Goal: Check status: Check status

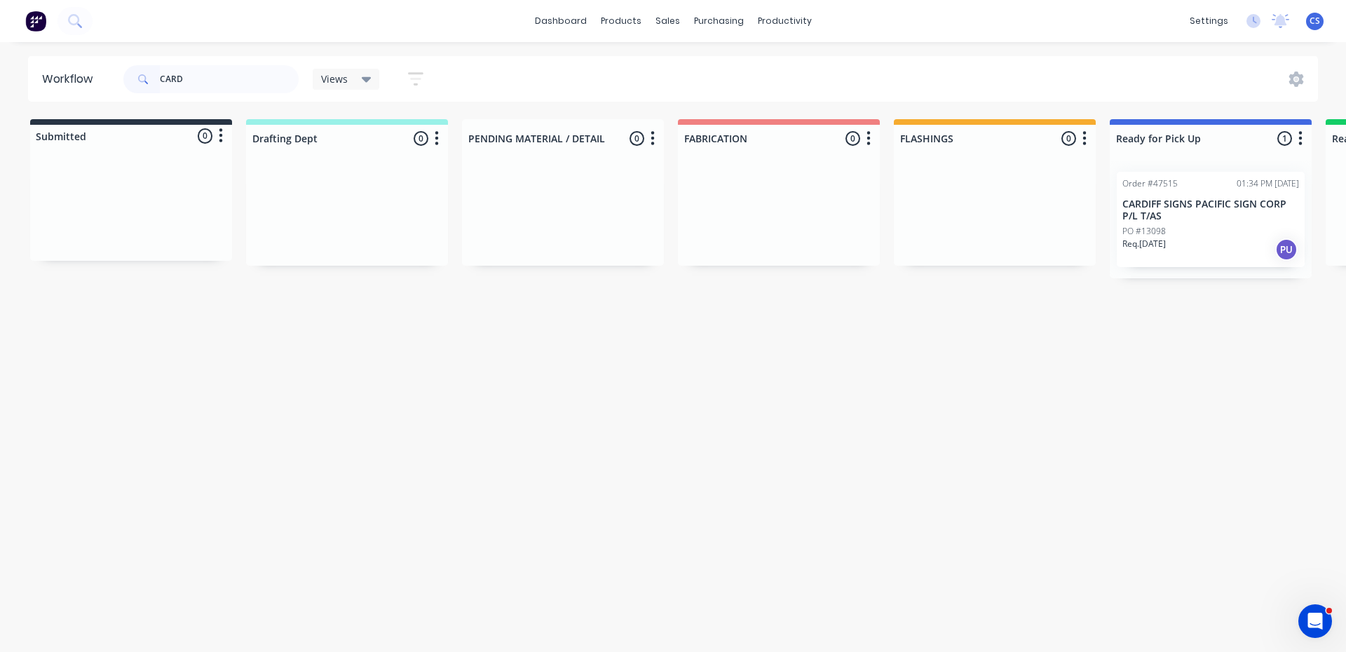
type input "CARD"
click at [1237, 226] on div "PO #13098" at bounding box center [1210, 231] width 177 height 13
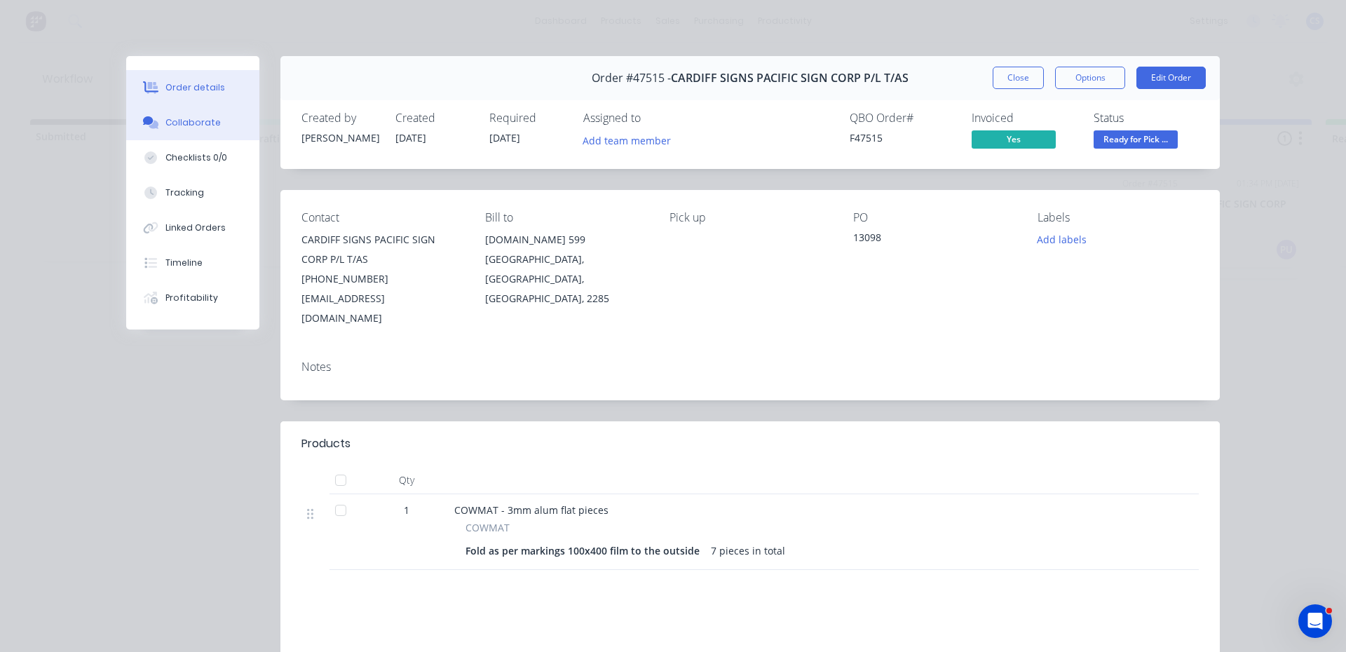
click at [189, 121] on div "Collaborate" at bounding box center [192, 122] width 55 height 13
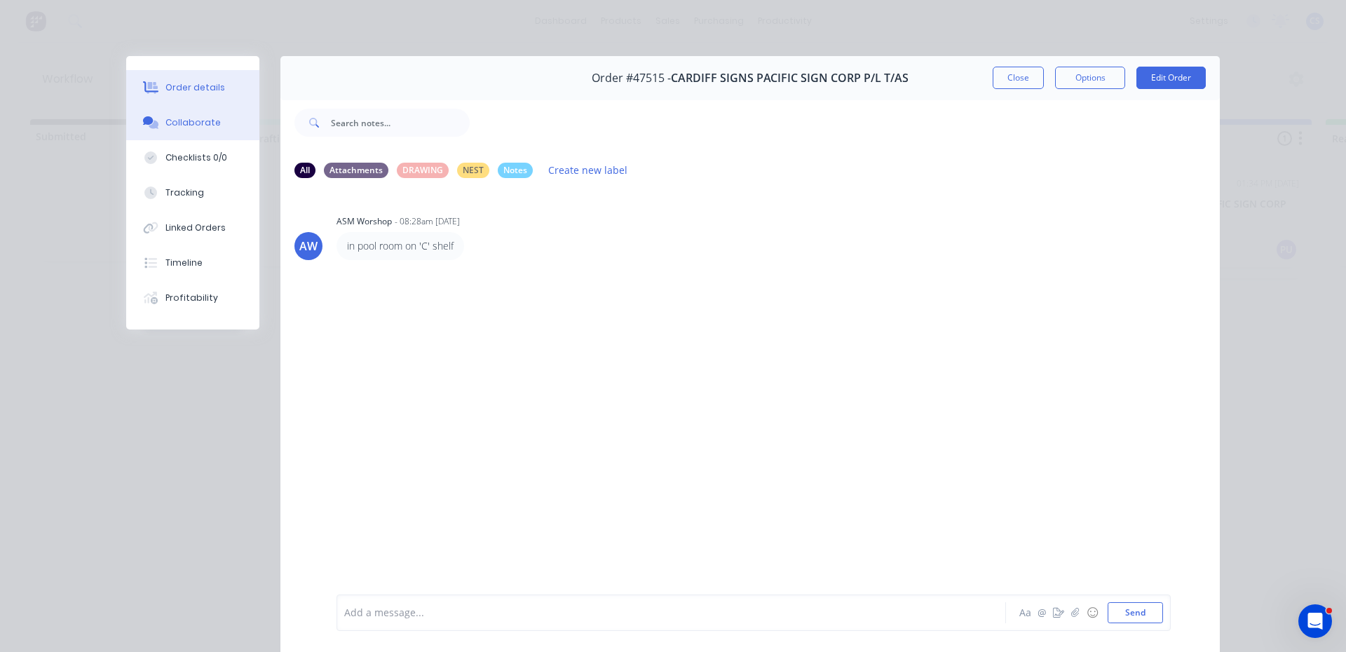
click at [180, 86] on div "Order details" at bounding box center [195, 87] width 60 height 13
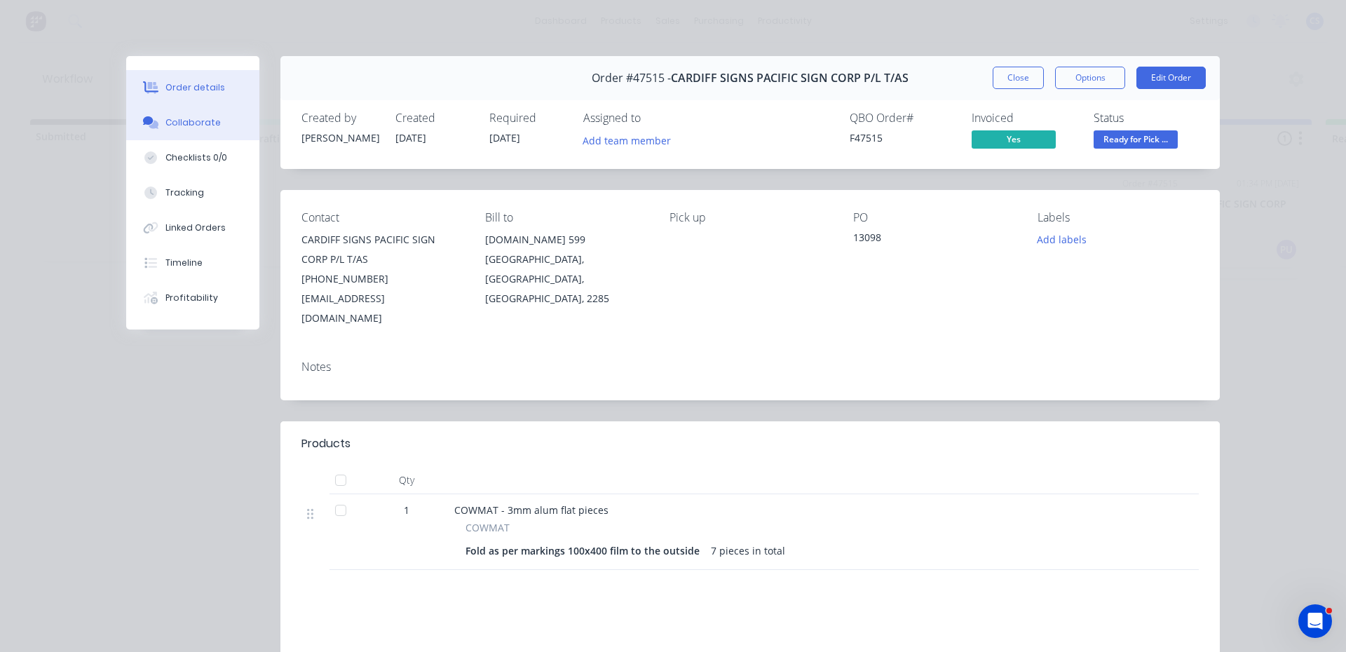
click at [185, 113] on button "Collaborate" at bounding box center [192, 122] width 133 height 35
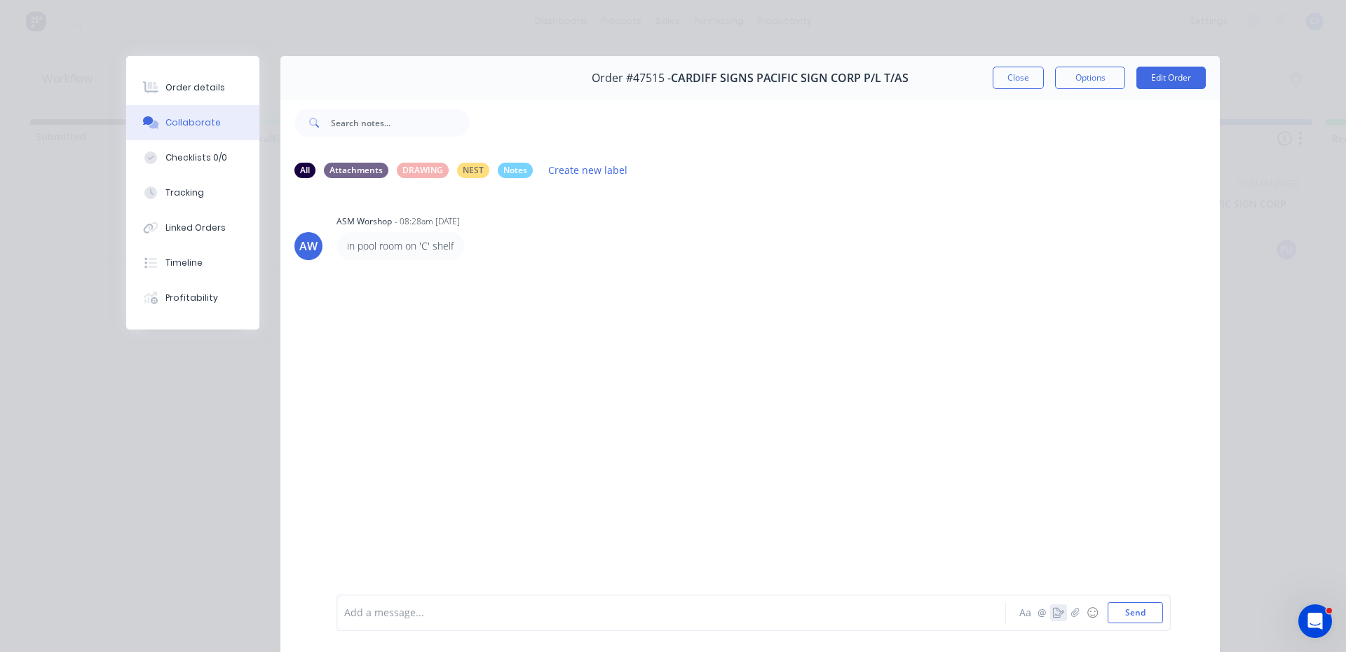
click at [1057, 612] on icon "button" at bounding box center [1058, 613] width 11 height 10
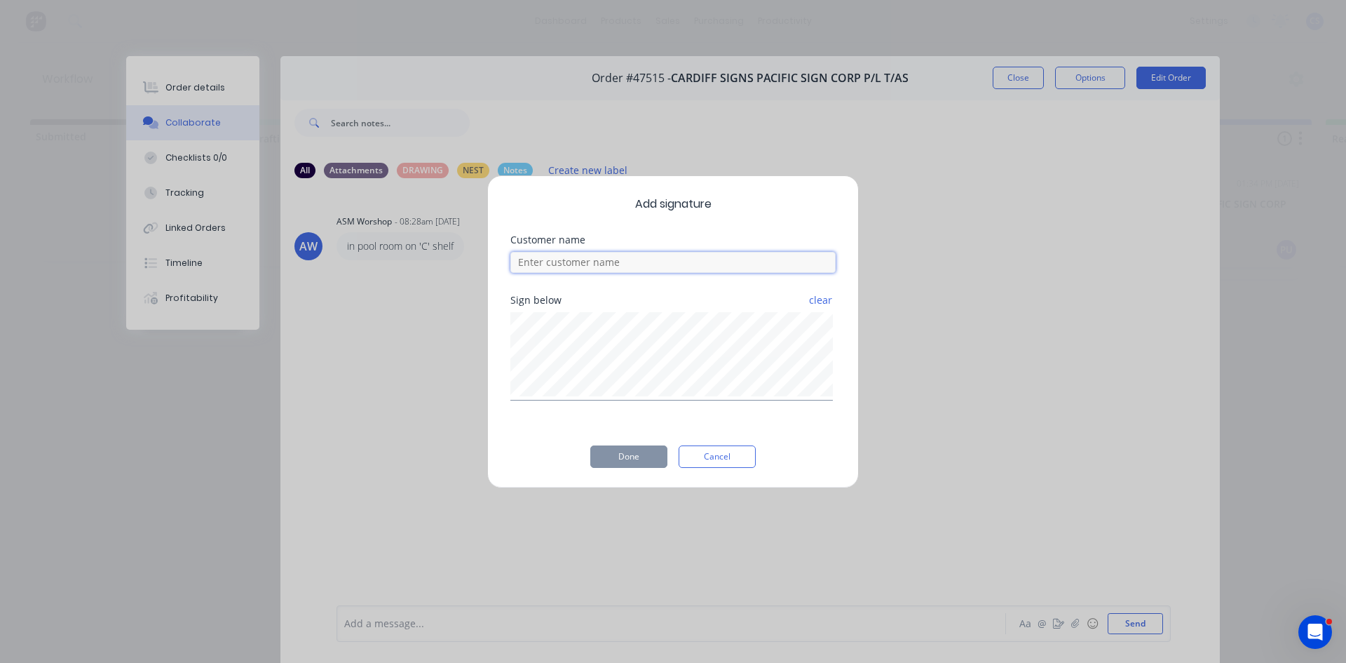
click at [567, 256] on input at bounding box center [672, 262] width 325 height 21
type input "[PERSON_NAME]"
click at [634, 455] on button "Done" at bounding box center [628, 456] width 77 height 22
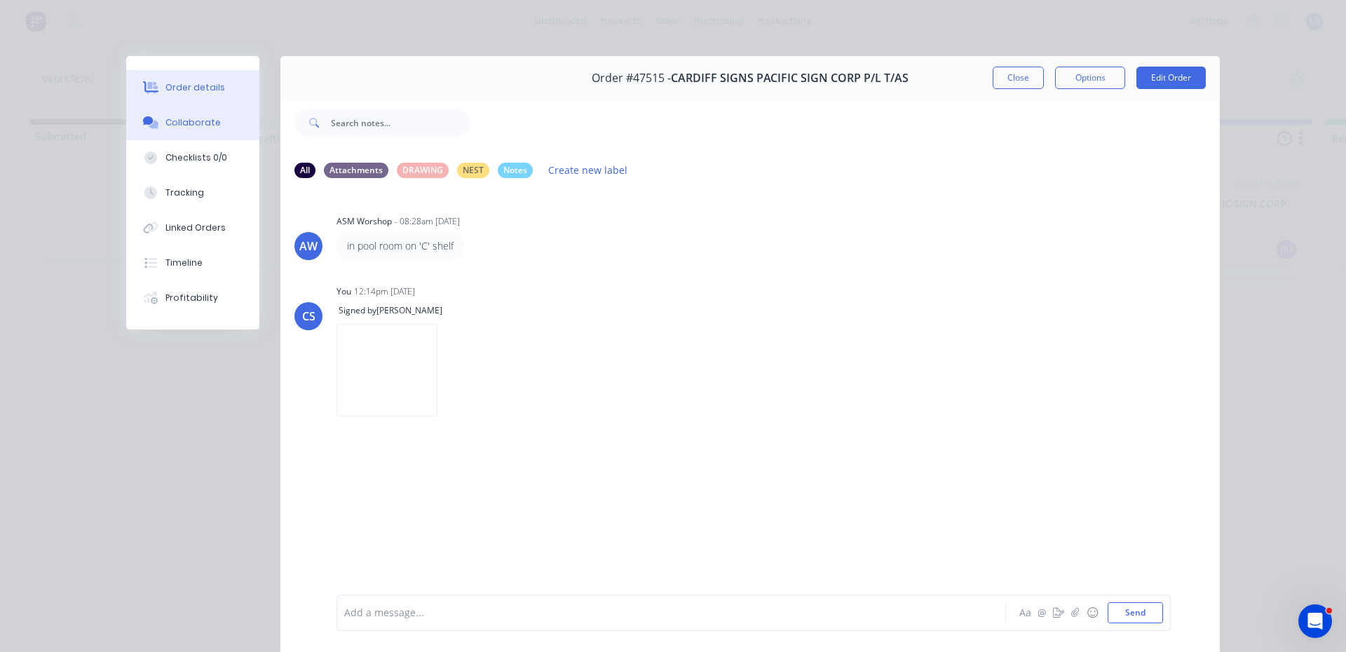
drag, startPoint x: 212, startPoint y: 93, endPoint x: 220, endPoint y: 92, distance: 8.4
click at [214, 92] on div "Order details" at bounding box center [195, 87] width 60 height 13
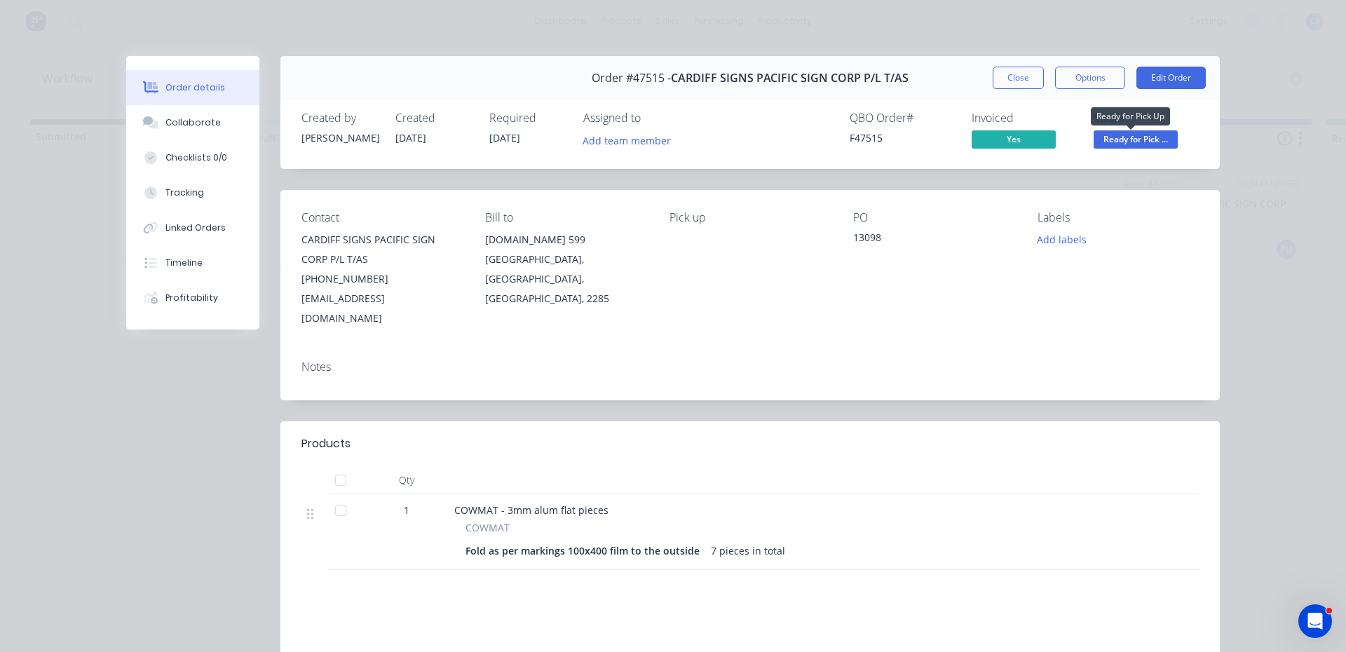
click at [1123, 138] on span "Ready for Pick ..." at bounding box center [1136, 139] width 84 height 18
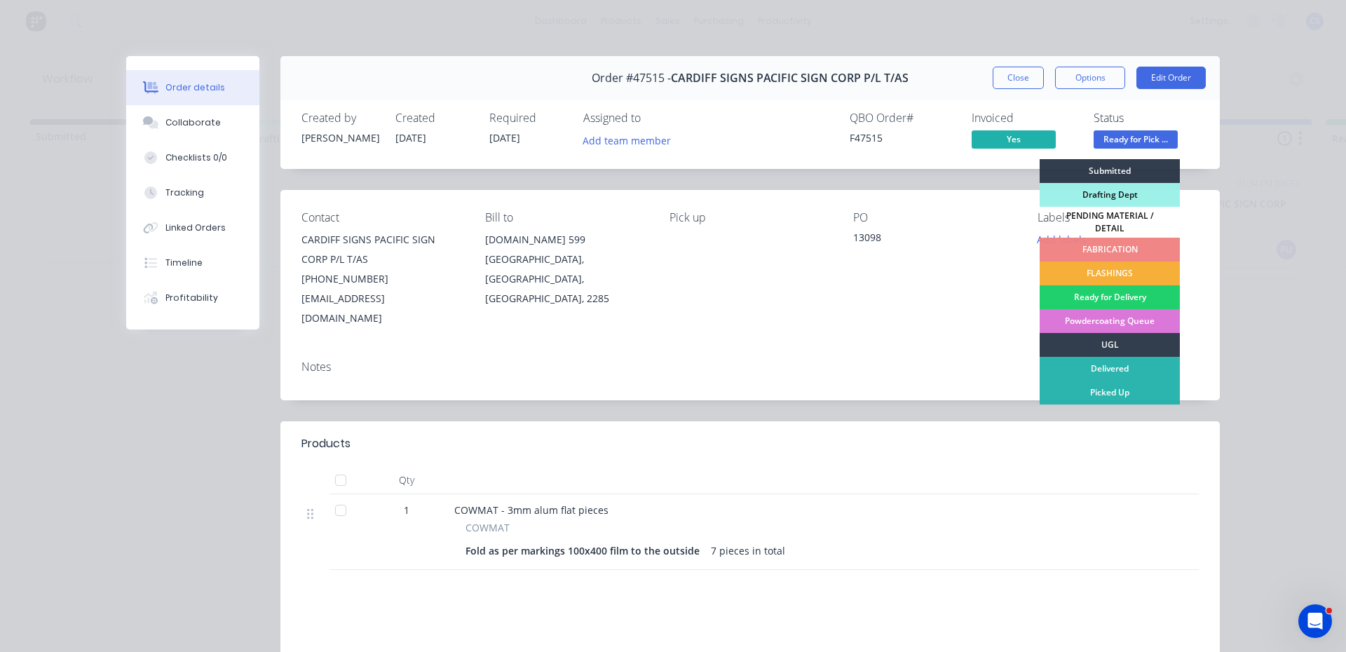
drag, startPoint x: 1127, startPoint y: 386, endPoint x: 1106, endPoint y: 333, distance: 57.3
click at [1127, 388] on div "Picked Up" at bounding box center [1110, 393] width 140 height 24
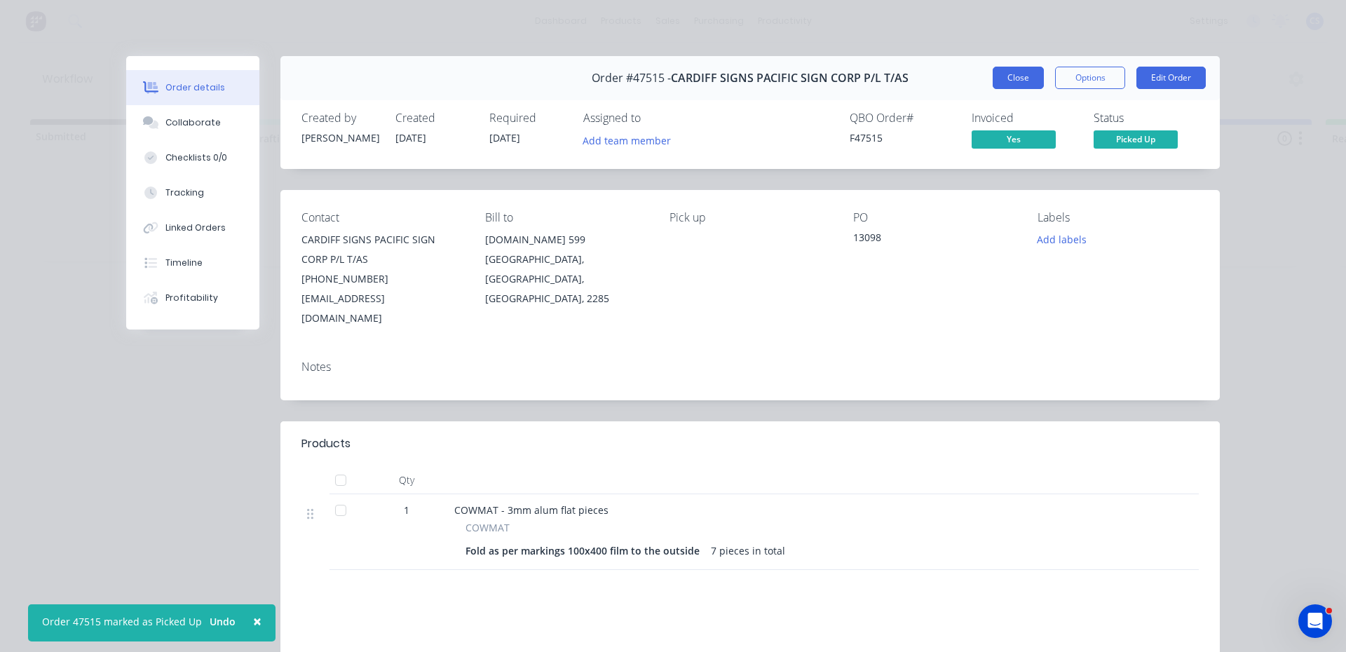
click at [1013, 72] on button "Close" at bounding box center [1018, 78] width 51 height 22
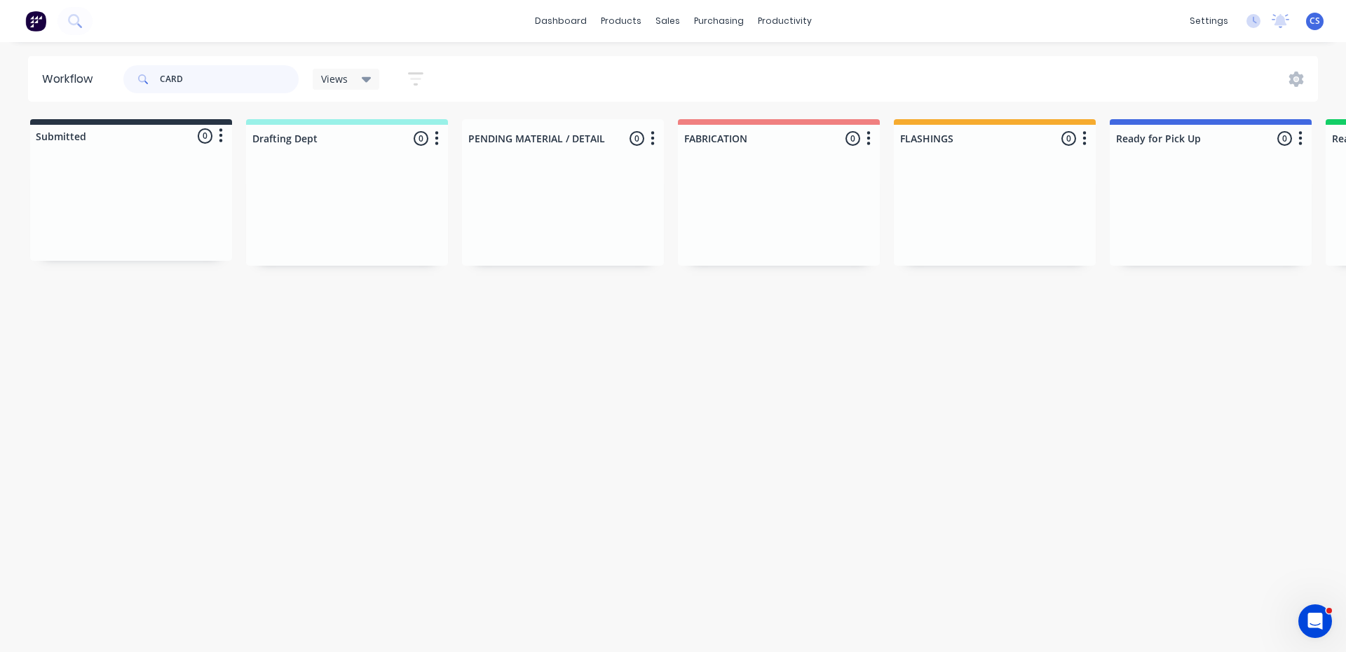
click at [135, 77] on div "CARD" at bounding box center [210, 79] width 175 height 28
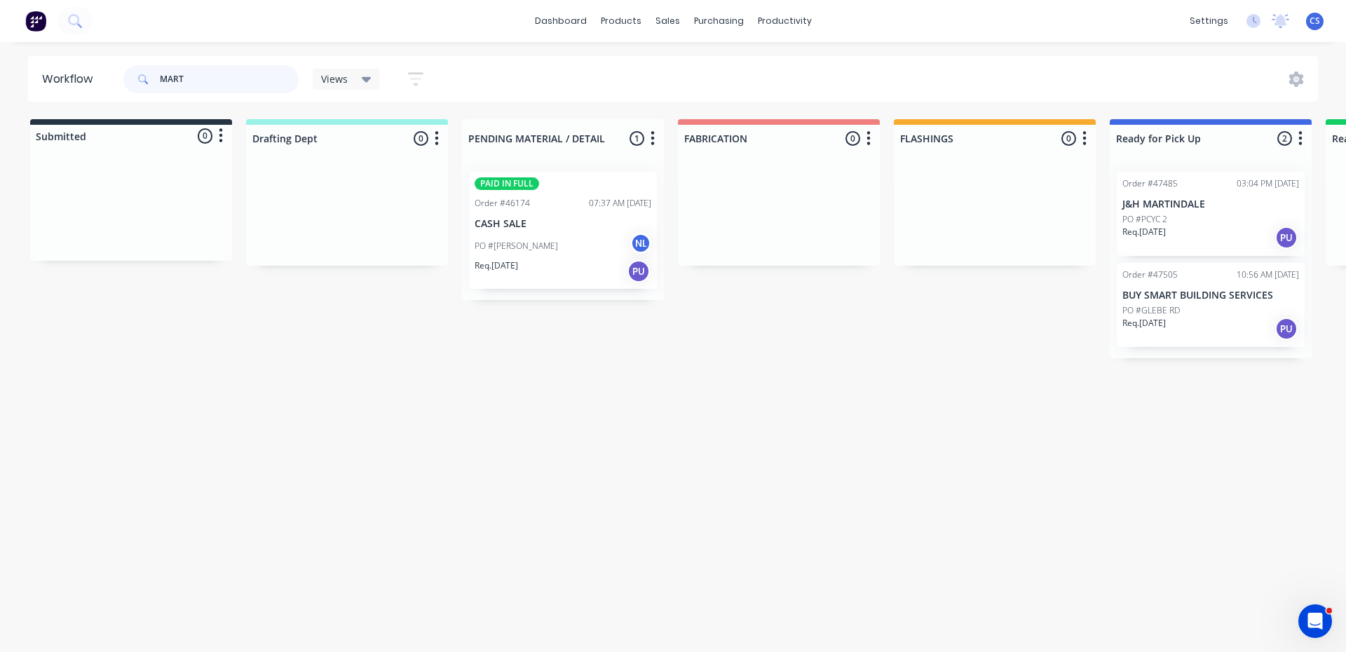
type input "MART"
click at [1188, 213] on div "PO #PCYC 2" at bounding box center [1210, 219] width 177 height 13
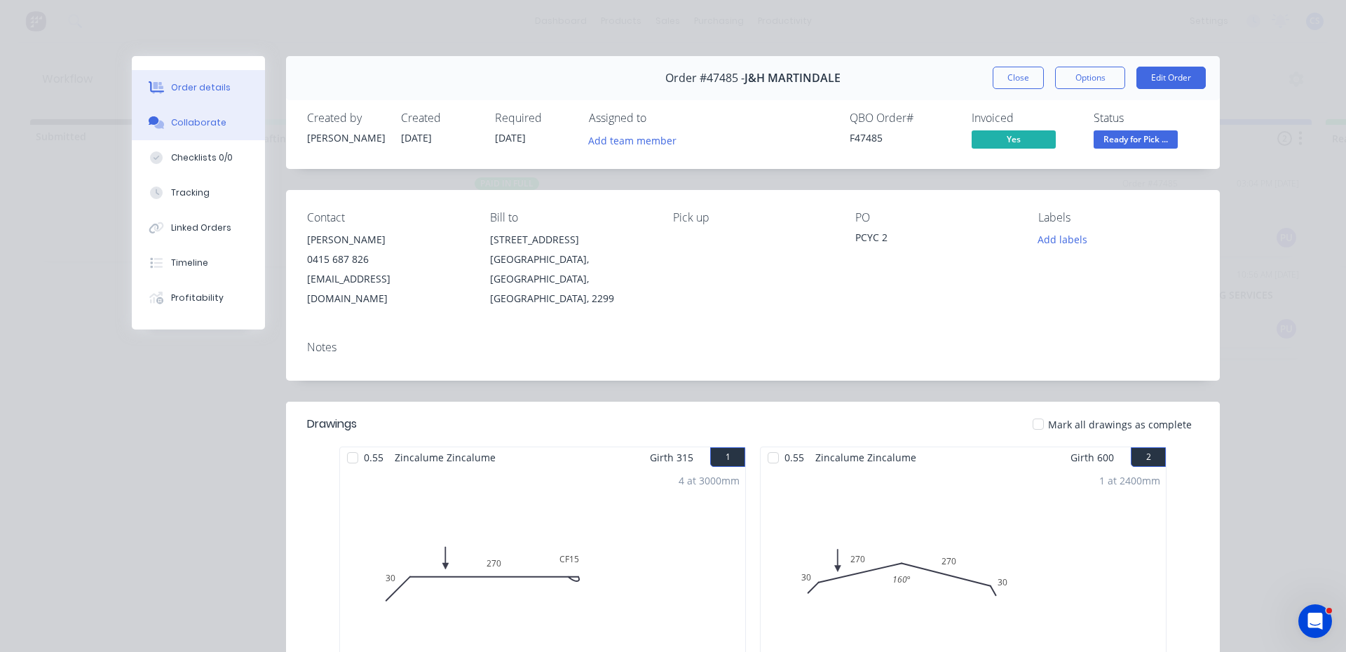
click at [197, 116] on div "Collaborate" at bounding box center [198, 122] width 55 height 13
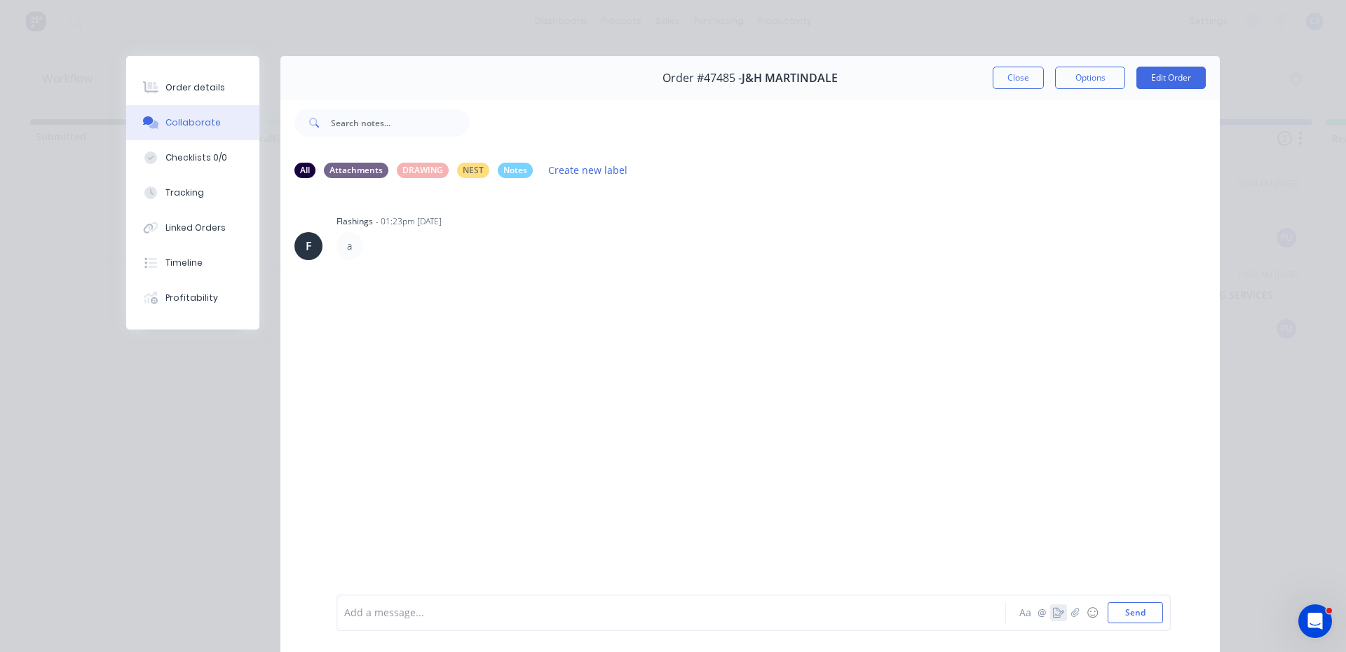
click at [1053, 616] on icon "button" at bounding box center [1058, 613] width 11 height 10
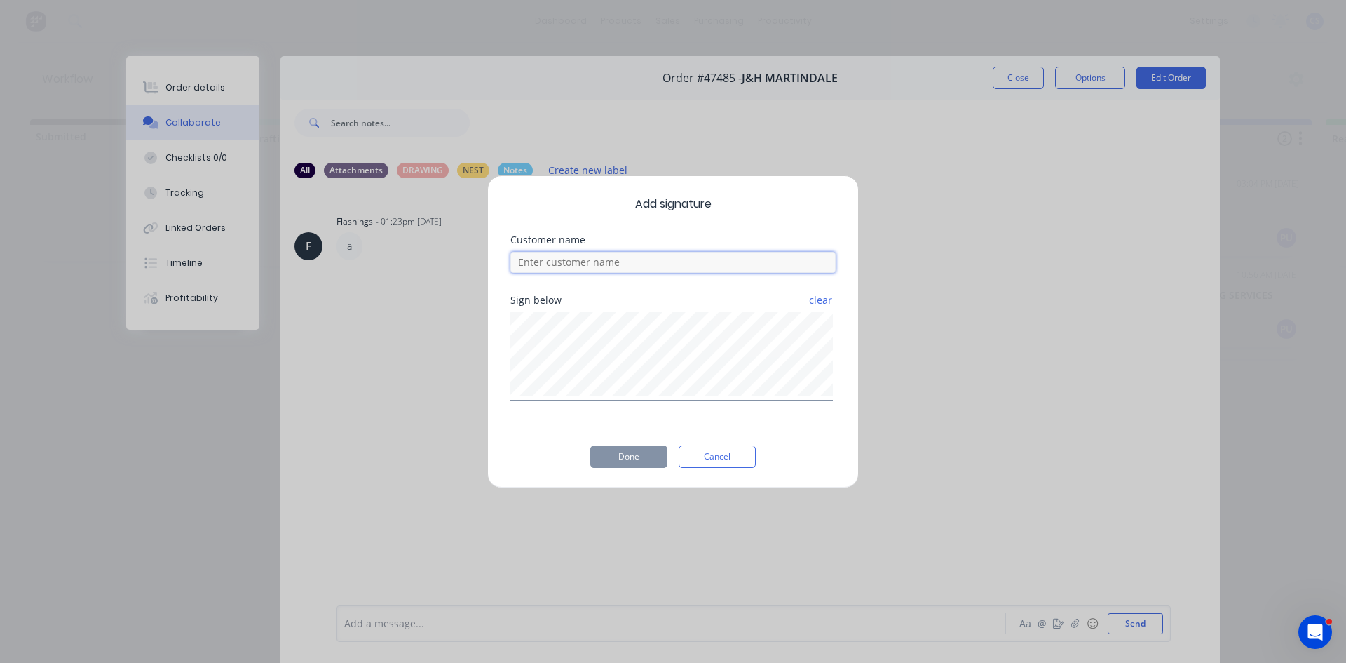
click at [592, 262] on input at bounding box center [672, 262] width 325 height 21
type input "[PERSON_NAME]"
click at [635, 449] on button "Done" at bounding box center [628, 456] width 77 height 22
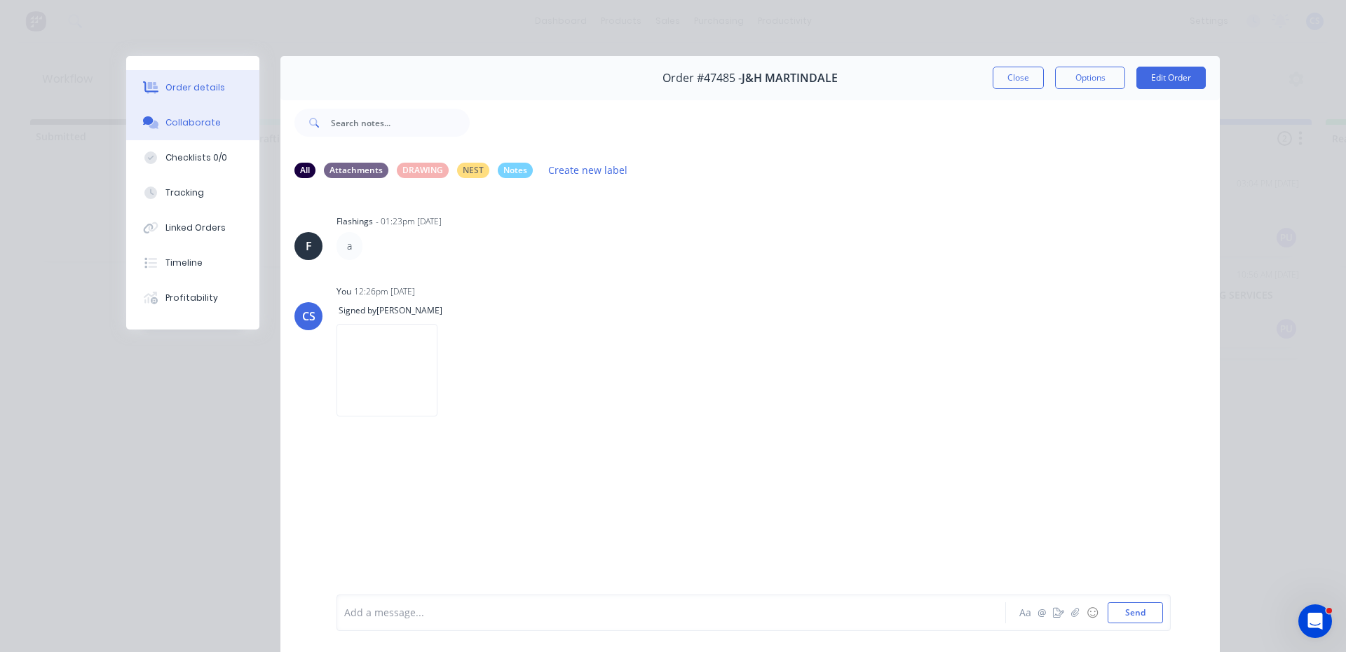
click at [191, 81] on div "Order details" at bounding box center [195, 87] width 60 height 13
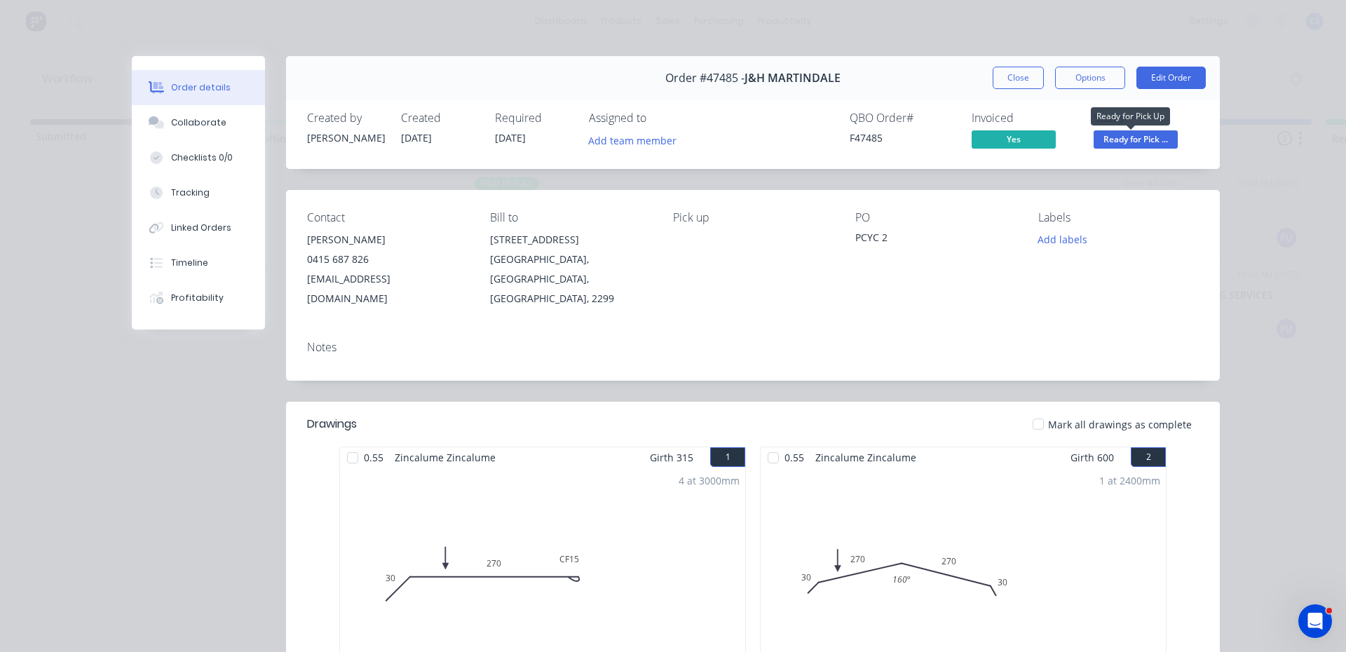
click at [1119, 141] on span "Ready for Pick ..." at bounding box center [1136, 139] width 84 height 18
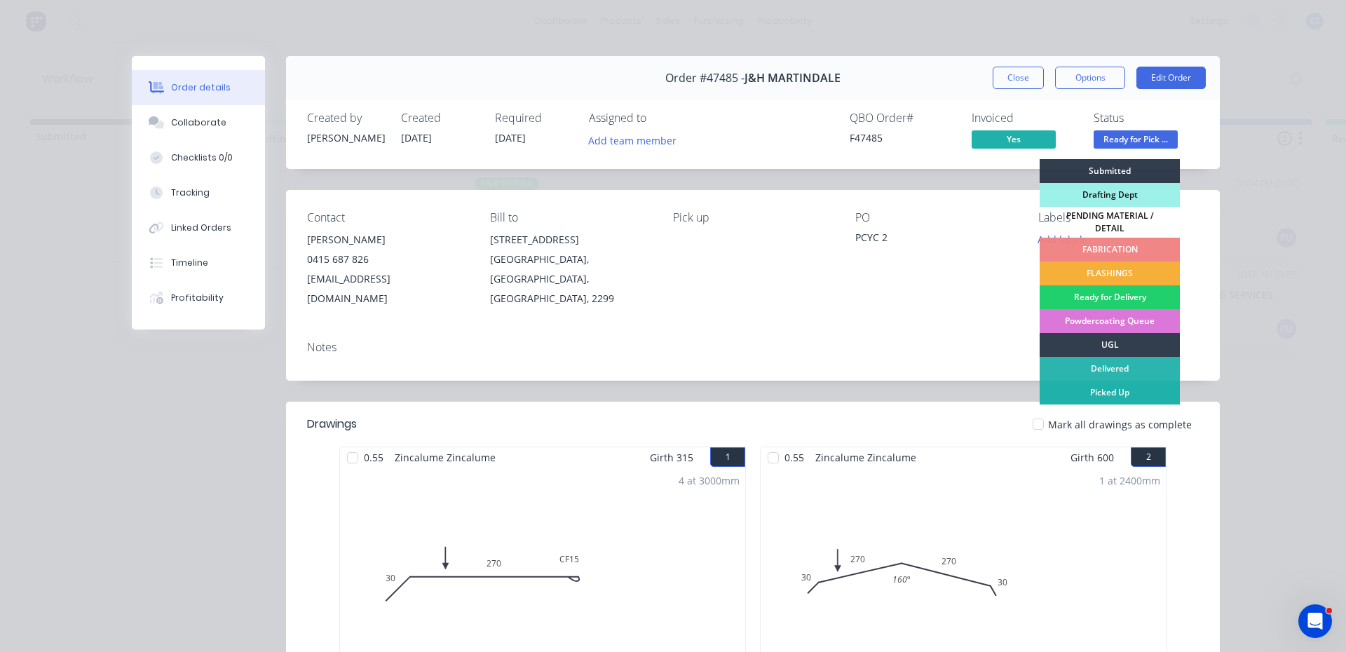
click at [1122, 386] on div "Picked Up" at bounding box center [1110, 393] width 140 height 24
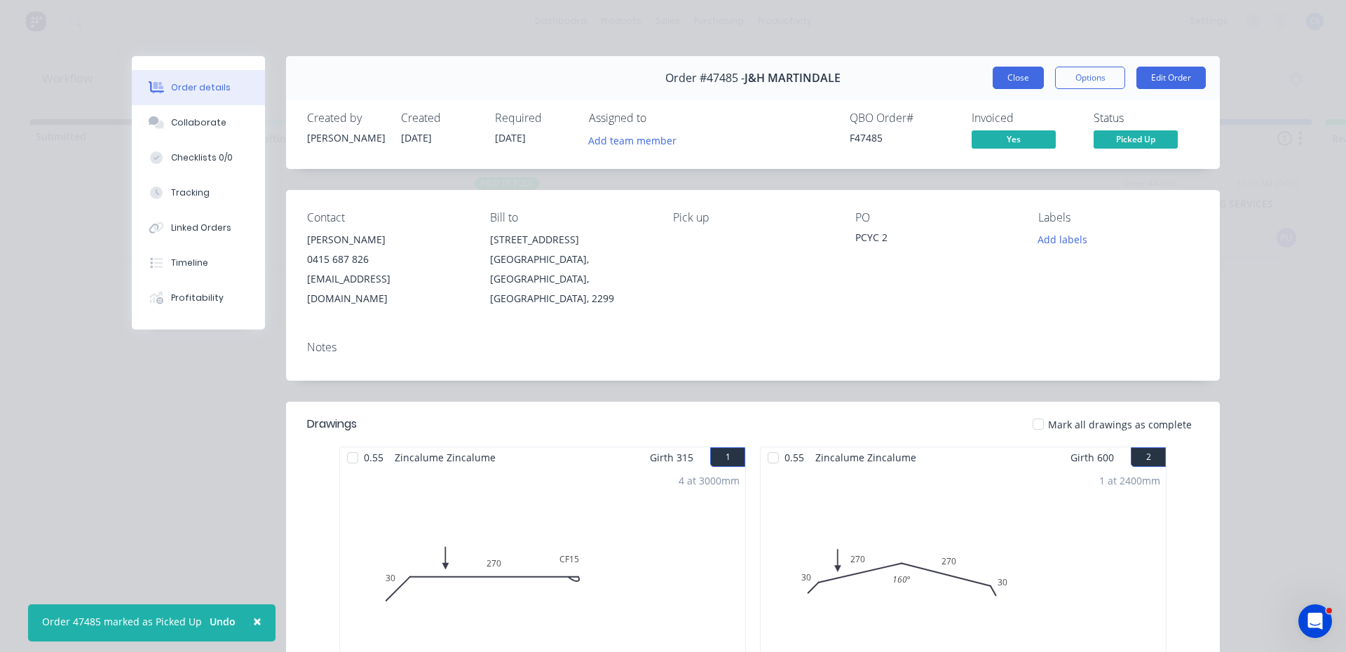
click at [1024, 74] on button "Close" at bounding box center [1018, 78] width 51 height 22
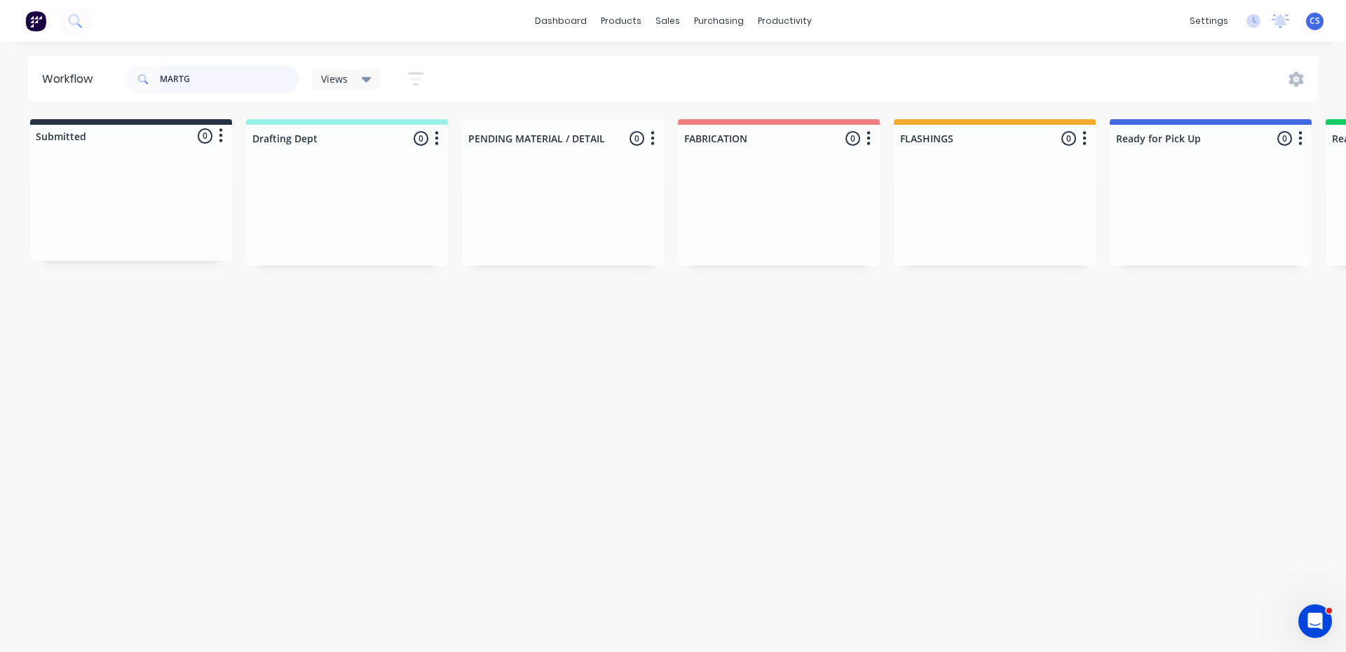
type input "MARTG"
